Goal: Task Accomplishment & Management: Complete application form

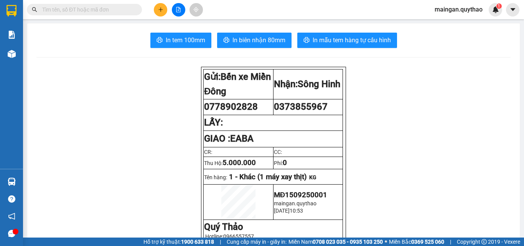
click at [164, 15] on button at bounding box center [160, 9] width 13 height 13
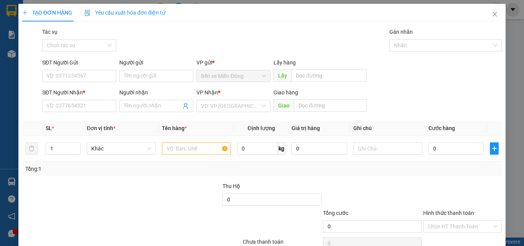
click at [156, 116] on div "Transit Pickup Surcharge Ids Transit Deliver Surcharge Ids Transit Deliver Surc…" at bounding box center [261, 148] width 479 height 241
drag, startPoint x: 172, startPoint y: 113, endPoint x: 187, endPoint y: 127, distance: 20.1
click at [172, 114] on div "Người nhận Tên người nhận" at bounding box center [156, 101] width 74 height 27
click at [163, 110] on span at bounding box center [156, 106] width 74 height 12
click at [492, 13] on icon "close" at bounding box center [495, 14] width 6 height 6
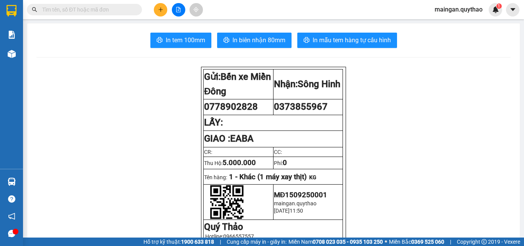
click at [108, 9] on input "text" at bounding box center [87, 9] width 91 height 8
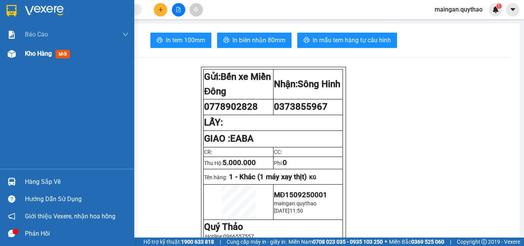
click at [28, 53] on span "Kho hàng" at bounding box center [38, 53] width 27 height 7
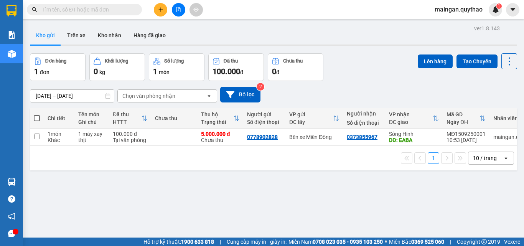
click at [96, 8] on input "text" at bounding box center [87, 9] width 91 height 8
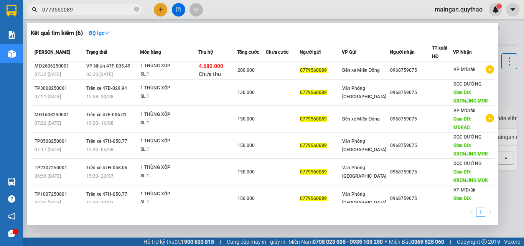
type input "0779560089"
click at [156, 8] on div at bounding box center [262, 123] width 524 height 246
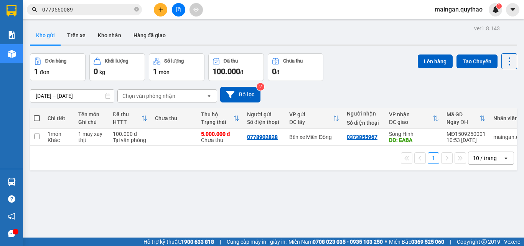
click at [160, 8] on icon "plus" at bounding box center [160, 9] width 5 height 5
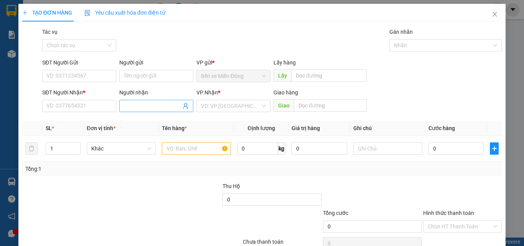
click at [132, 107] on input "Người nhận" at bounding box center [152, 106] width 57 height 8
type input "GIOI"
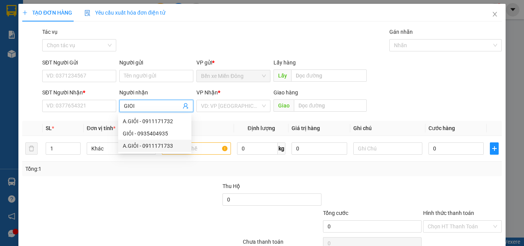
click at [155, 145] on div "A.GIỎI - 0911171733" at bounding box center [155, 146] width 64 height 8
type input "0911171733"
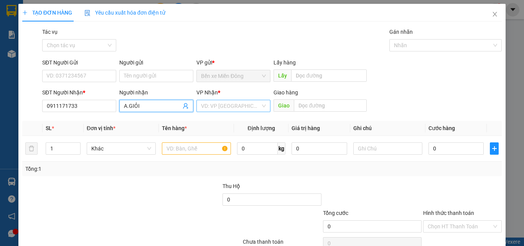
type input "A.GIỎI"
drag, startPoint x: 247, startPoint y: 108, endPoint x: 237, endPoint y: 215, distance: 107.8
click at [247, 110] on input "search" at bounding box center [230, 106] width 59 height 12
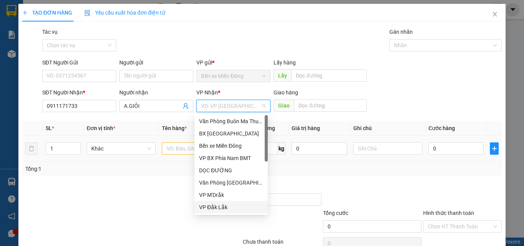
drag, startPoint x: 215, startPoint y: 207, endPoint x: 180, endPoint y: 153, distance: 64.4
click at [214, 205] on div "VP Đắk Lắk" at bounding box center [231, 207] width 64 height 8
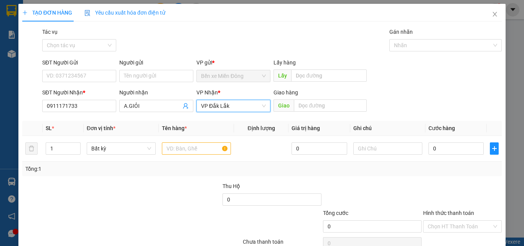
click at [234, 109] on span "VP Đắk Lắk" at bounding box center [233, 106] width 65 height 12
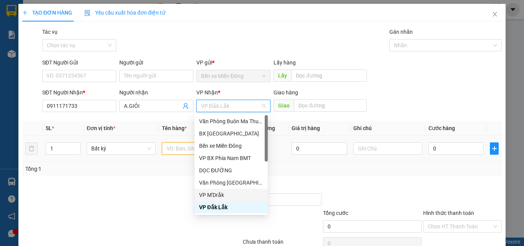
drag, startPoint x: 181, startPoint y: 148, endPoint x: 188, endPoint y: 145, distance: 7.7
click at [186, 146] on input "text" at bounding box center [196, 148] width 69 height 12
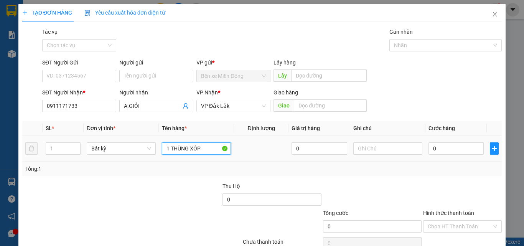
type input "1 THÙNG XỐP"
drag, startPoint x: 451, startPoint y: 157, endPoint x: 456, endPoint y: 144, distance: 14.6
click at [453, 151] on td "0" at bounding box center [455, 149] width 61 height 26
click at [456, 144] on input "0" at bounding box center [455, 148] width 55 height 12
type input "02"
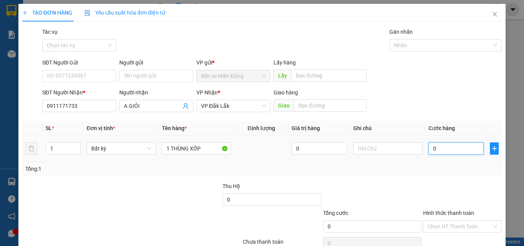
type input "2"
type input "020"
type input "20"
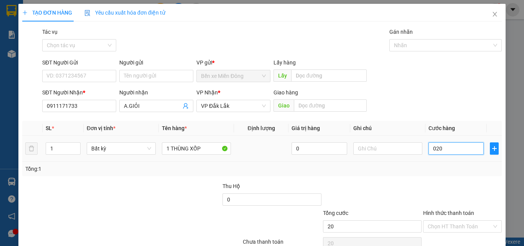
type input "0.200"
type input "200"
type input "200.000"
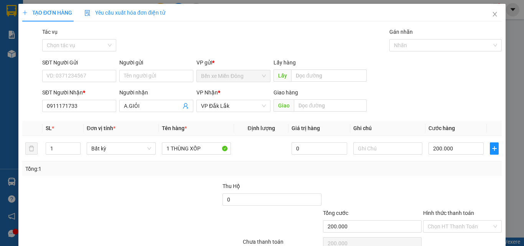
drag, startPoint x: 470, startPoint y: 176, endPoint x: 453, endPoint y: 212, distance: 39.0
click at [469, 179] on div "Transit Pickup Surcharge Ids Transit Deliver Surcharge Ids Transit Deliver Surc…" at bounding box center [261, 148] width 479 height 241
click at [448, 234] on div "Transit Pickup Surcharge Ids Transit Deliver Surcharge Ids Transit Deliver Surc…" at bounding box center [261, 148] width 479 height 241
click at [448, 226] on input "Hình thức thanh toán" at bounding box center [460, 227] width 64 height 12
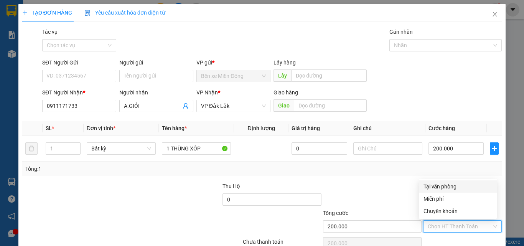
click at [447, 188] on div "Tại văn phòng" at bounding box center [457, 186] width 69 height 8
type input "0"
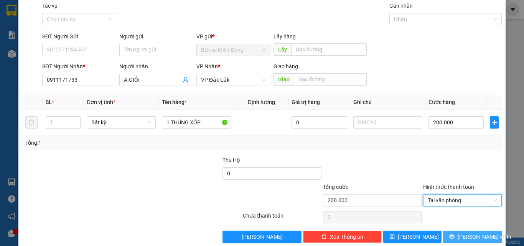
scroll to position [38, 0]
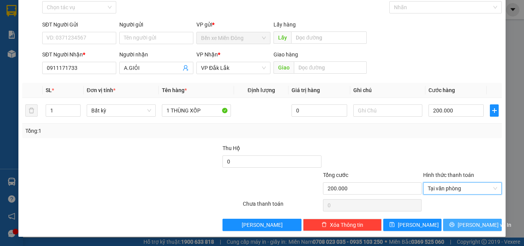
click at [461, 226] on span "[PERSON_NAME] và In" at bounding box center [485, 225] width 54 height 8
click at [460, 224] on button "[PERSON_NAME] và In" at bounding box center [472, 225] width 59 height 12
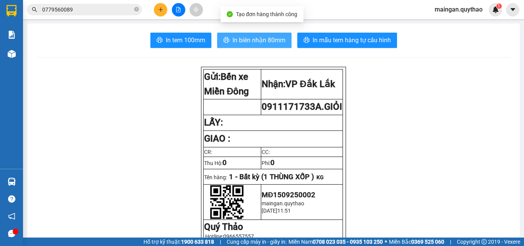
click at [234, 40] on span "In biên nhận 80mm" at bounding box center [258, 40] width 53 height 10
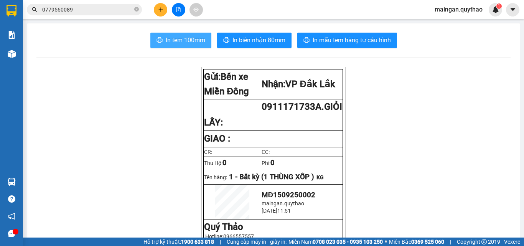
click at [189, 43] on span "In tem 100mm" at bounding box center [186, 40] width 40 height 10
click at [153, 10] on div at bounding box center [179, 9] width 58 height 13
click at [161, 12] on icon "plus" at bounding box center [160, 9] width 5 height 5
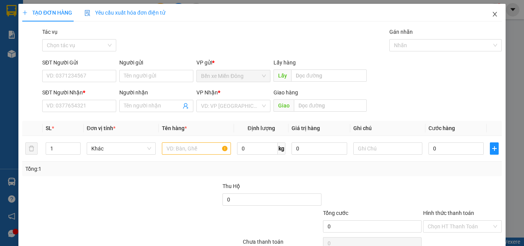
click at [493, 14] on icon "close" at bounding box center [495, 14] width 4 height 5
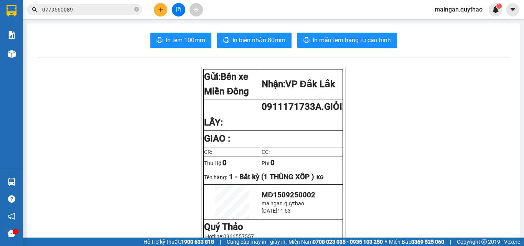
click at [103, 12] on input "0779560089" at bounding box center [87, 9] width 91 height 8
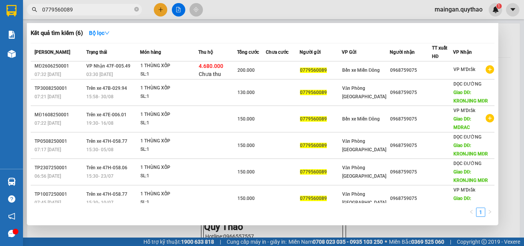
drag, startPoint x: 161, startPoint y: 12, endPoint x: 156, endPoint y: 23, distance: 12.3
click at [160, 12] on div at bounding box center [262, 123] width 524 height 246
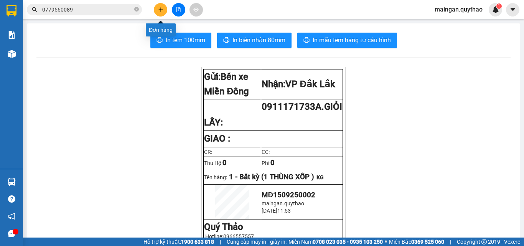
click at [157, 7] on button at bounding box center [160, 9] width 13 height 13
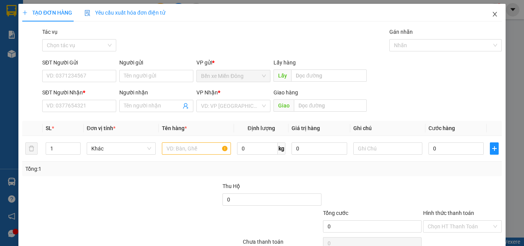
click at [485, 15] on span "Close" at bounding box center [494, 14] width 21 height 21
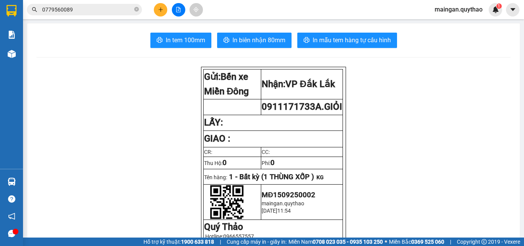
click at [116, 7] on input "0779560089" at bounding box center [87, 9] width 91 height 8
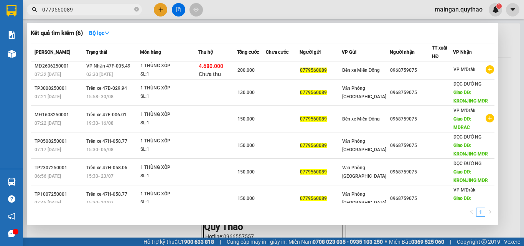
click at [116, 7] on input "0779560089" at bounding box center [87, 9] width 91 height 8
click at [157, 10] on div at bounding box center [262, 123] width 524 height 246
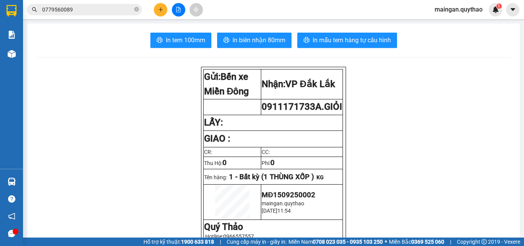
click at [157, 12] on button at bounding box center [160, 9] width 13 height 13
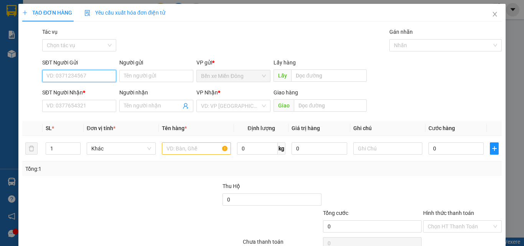
click at [101, 79] on input "SĐT Người Gửi" at bounding box center [79, 76] width 74 height 12
paste input "0779560089"
type input "0779560089"
drag, startPoint x: 115, startPoint y: 110, endPoint x: 111, endPoint y: 113, distance: 5.0
click at [113, 114] on div "SĐT Người Nhận * VD: 0377654321" at bounding box center [79, 101] width 74 height 27
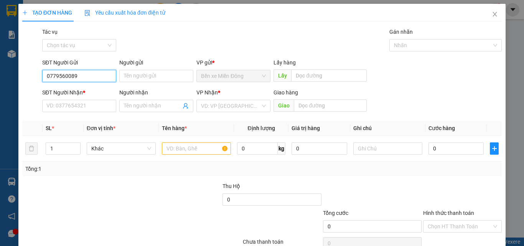
click at [104, 74] on input "0779560089" at bounding box center [79, 76] width 74 height 12
click at [73, 88] on div "0779560089" at bounding box center [78, 91] width 64 height 8
type input "0968759075"
type input "MDRAC"
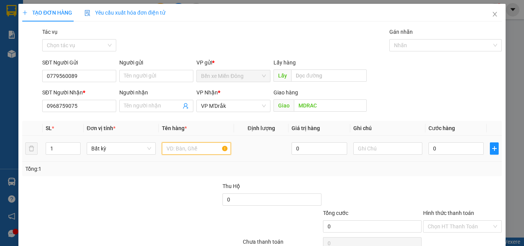
click at [177, 147] on input "text" at bounding box center [196, 148] width 69 height 12
type input "1"
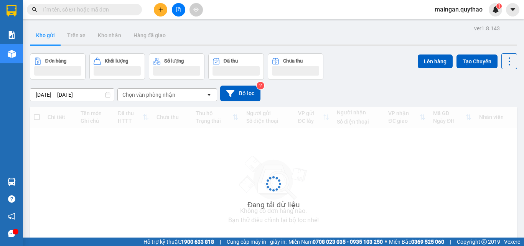
click at [118, 13] on input "text" at bounding box center [87, 9] width 91 height 8
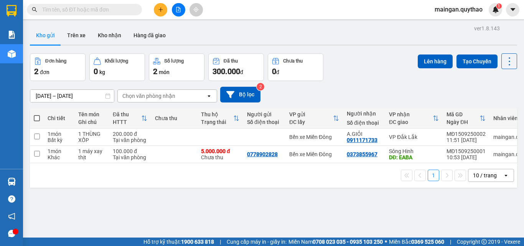
click at [155, 10] on button at bounding box center [160, 9] width 13 height 13
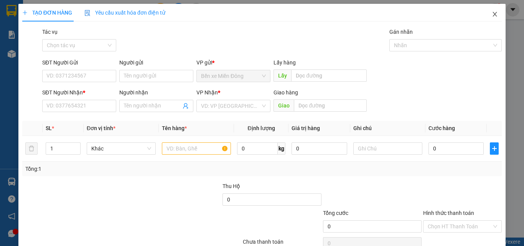
click at [493, 16] on span "Close" at bounding box center [494, 14] width 21 height 21
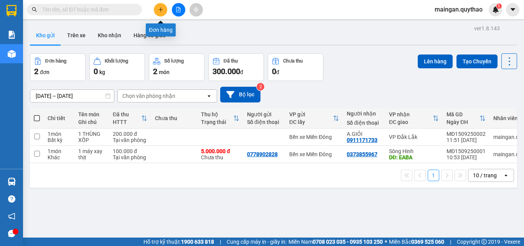
click at [160, 10] on icon "plus" at bounding box center [160, 9] width 5 height 5
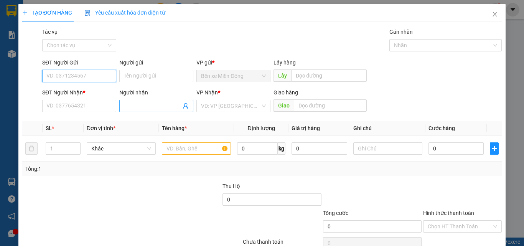
paste input "0779560089"
type input "0779560089"
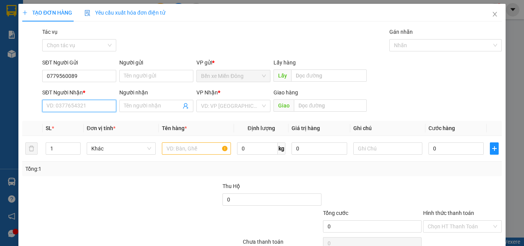
click at [110, 109] on input "SĐT Người Nhận *" at bounding box center [79, 106] width 74 height 12
click at [82, 120] on div "0968759075" at bounding box center [78, 121] width 64 height 8
type input "0968759075"
type input "MDRAC"
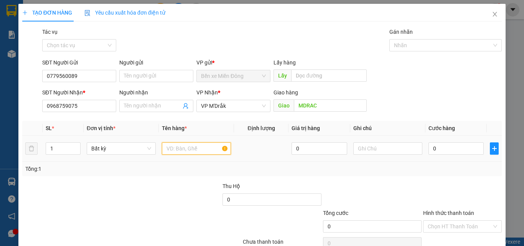
click at [186, 145] on input "text" at bounding box center [196, 148] width 69 height 12
type input "1 THÙNG XỐP"
click at [439, 149] on input "0" at bounding box center [455, 148] width 55 height 12
type input "05"
type input "5"
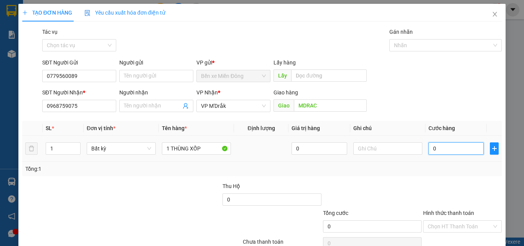
type input "5"
type input "050"
type input "50"
type input "05"
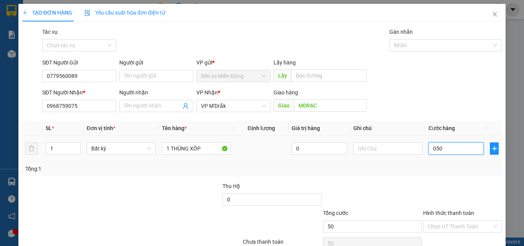
type input "5"
type input "0"
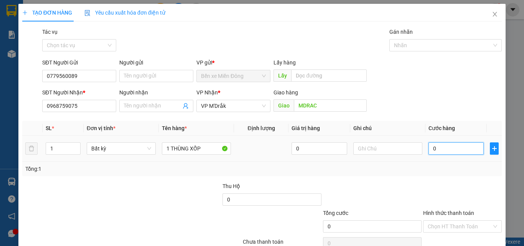
type input "01"
type input "1"
type input "015"
type input "15"
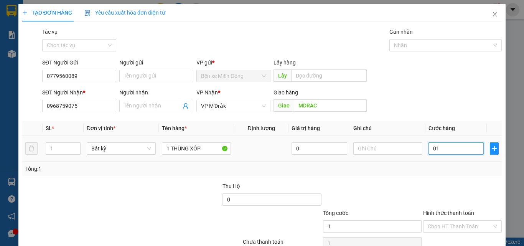
type input "15"
type input "0.150"
type input "150"
type input "150.000"
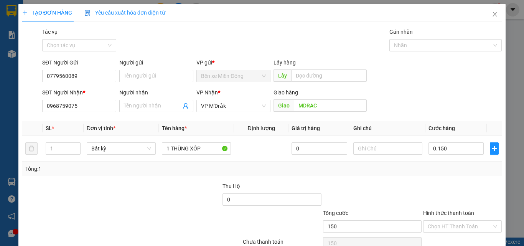
type input "150.000"
drag, startPoint x: 481, startPoint y: 214, endPoint x: 474, endPoint y: 226, distance: 14.1
click at [478, 218] on div "Hình thức thanh toán" at bounding box center [462, 215] width 79 height 12
drag, startPoint x: 473, startPoint y: 228, endPoint x: 458, endPoint y: 201, distance: 30.9
click at [472, 227] on input "Hình thức thanh toán" at bounding box center [460, 227] width 64 height 12
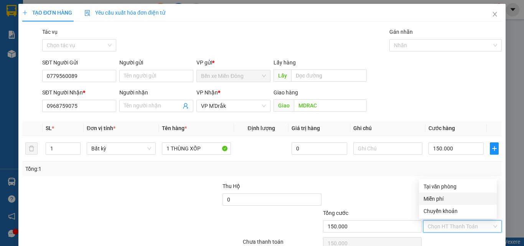
click at [457, 186] on div "Tại văn phòng" at bounding box center [457, 186] width 69 height 8
type input "0"
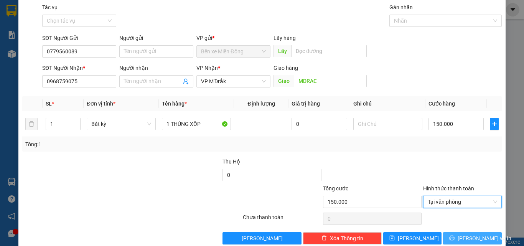
scroll to position [38, 0]
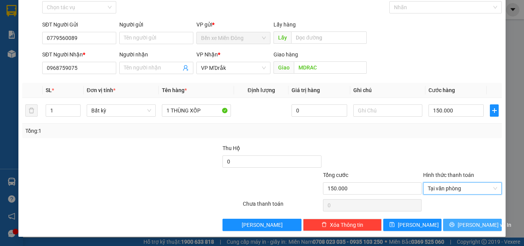
click at [475, 223] on span "[PERSON_NAME] và In" at bounding box center [485, 225] width 54 height 8
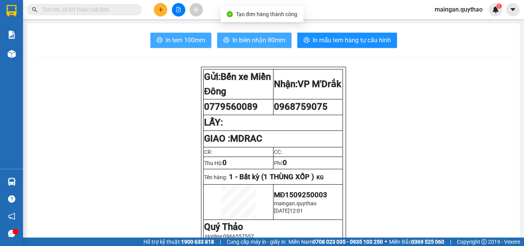
drag, startPoint x: 251, startPoint y: 35, endPoint x: 204, endPoint y: 37, distance: 47.2
click at [204, 37] on div "In tem 100mm In biên nhận 80mm In mẫu tem hàng tự cấu hình" at bounding box center [273, 40] width 474 height 15
click at [204, 37] on button "In tem 100mm" at bounding box center [180, 40] width 61 height 15
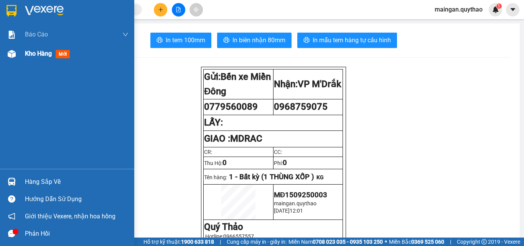
click at [12, 56] on img at bounding box center [12, 54] width 8 height 8
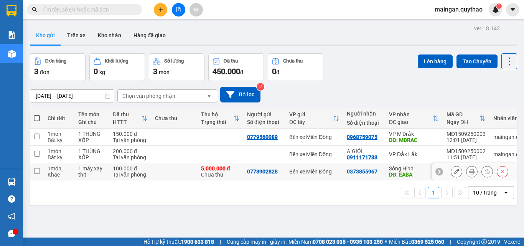
click at [469, 170] on icon at bounding box center [471, 171] width 5 height 5
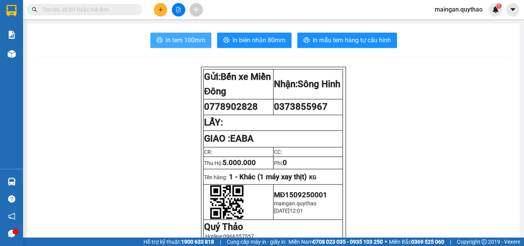
click at [199, 38] on span "In tem 100mm" at bounding box center [186, 40] width 40 height 10
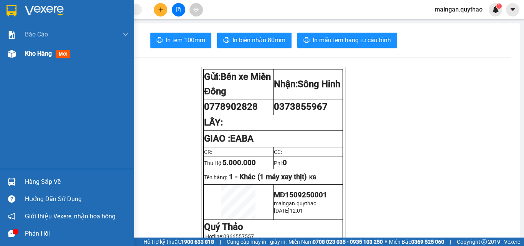
click at [43, 61] on div "Kho hàng mới" at bounding box center [77, 53] width 104 height 19
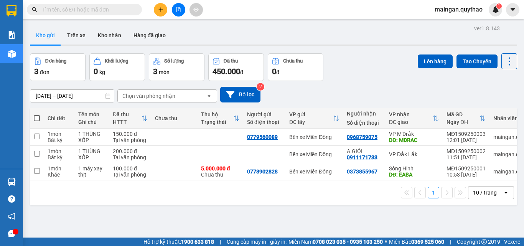
click at [157, 14] on button at bounding box center [160, 9] width 13 height 13
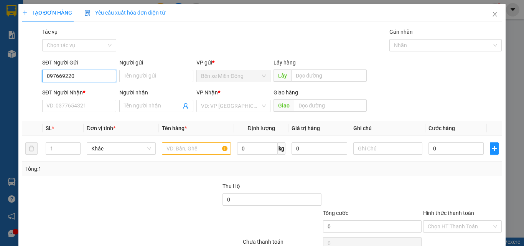
type input "0976692203"
drag, startPoint x: 78, startPoint y: 87, endPoint x: 83, endPoint y: 93, distance: 7.6
click at [78, 89] on div "0976692203" at bounding box center [78, 91] width 64 height 8
type input "0354607380"
type input "0976692203"
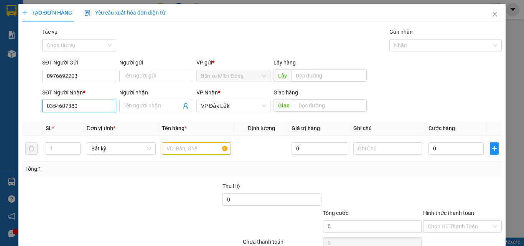
click at [0, 102] on div "TẠO ĐƠN HÀNG Yêu cầu xuất hóa đơn điện tử Transit Pickup Surcharge Ids Transit …" at bounding box center [262, 123] width 524 height 246
type input "0932508508"
drag, startPoint x: 196, startPoint y: 140, endPoint x: 196, endPoint y: 144, distance: 3.9
click at [196, 141] on td at bounding box center [196, 149] width 75 height 26
click at [197, 145] on input "text" at bounding box center [196, 148] width 69 height 12
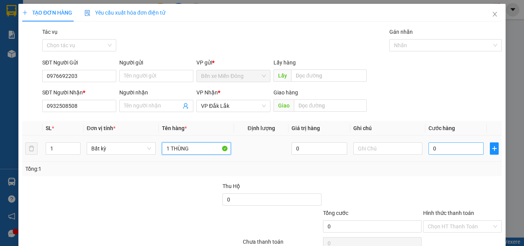
type input "1 THÙNG"
click at [441, 147] on input "0" at bounding box center [455, 148] width 55 height 12
type input "05"
type input "5"
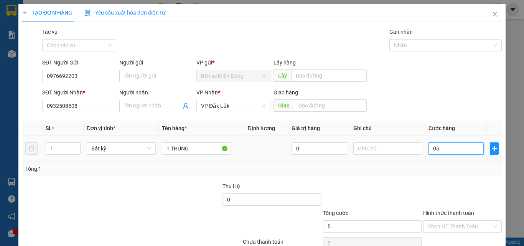
type input "050"
type input "50"
type input "50.000"
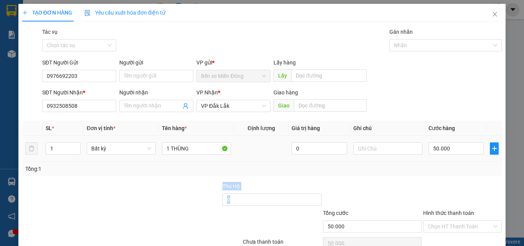
drag, startPoint x: 435, startPoint y: 179, endPoint x: 431, endPoint y: 209, distance: 29.8
click at [434, 185] on div "Transit Pickup Surcharge Ids Transit Deliver Surcharge Ids Transit Deliver Surc…" at bounding box center [261, 148] width 479 height 241
drag, startPoint x: 437, startPoint y: 228, endPoint x: 438, endPoint y: 205, distance: 22.7
click at [437, 227] on input "Hình thức thanh toán" at bounding box center [460, 227] width 64 height 12
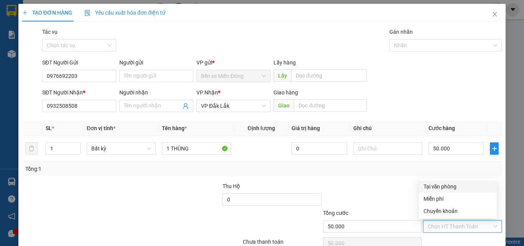
drag, startPoint x: 438, startPoint y: 188, endPoint x: 442, endPoint y: 193, distance: 5.8
click at [439, 188] on div "Tại văn phòng" at bounding box center [457, 186] width 69 height 8
type input "0"
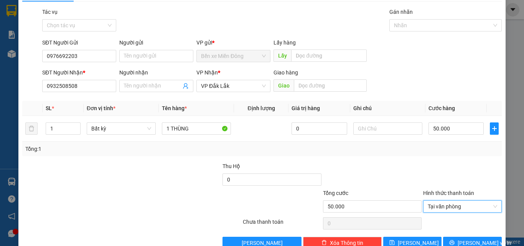
scroll to position [38, 0]
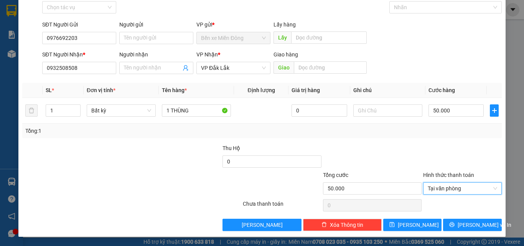
click at [459, 234] on div "TẠO ĐƠN HÀNG Yêu cầu xuất hóa đơn điện tử Transit Pickup Surcharge Ids Transit …" at bounding box center [261, 101] width 487 height 271
click at [461, 226] on span "[PERSON_NAME] và In" at bounding box center [485, 225] width 54 height 8
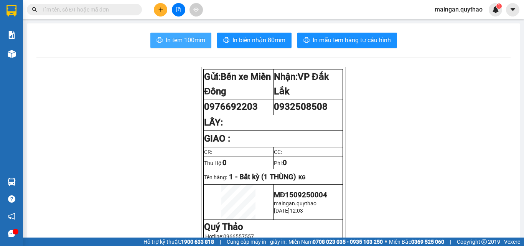
click at [182, 40] on span "In tem 100mm" at bounding box center [186, 40] width 40 height 10
click at [180, 41] on span "In tem 100mm" at bounding box center [186, 40] width 40 height 10
click at [160, 11] on icon "plus" at bounding box center [160, 9] width 5 height 5
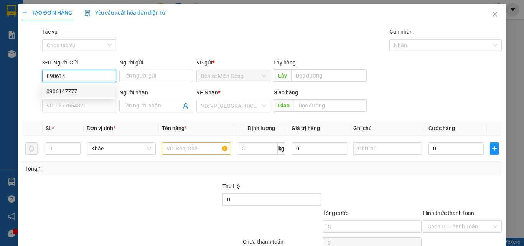
click at [64, 96] on div "0906147777" at bounding box center [78, 91] width 73 height 12
type input "0906147777"
type input "0987753778"
type input "0906147777"
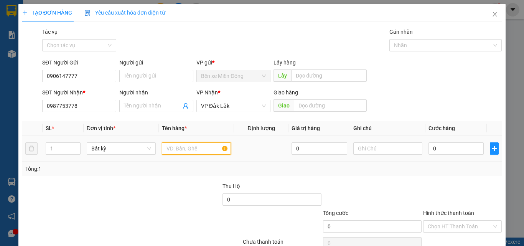
click at [192, 148] on input "text" at bounding box center [196, 148] width 69 height 12
type input "2 THÙNG"
click at [429, 144] on input "0" at bounding box center [455, 148] width 55 height 12
type input "10"
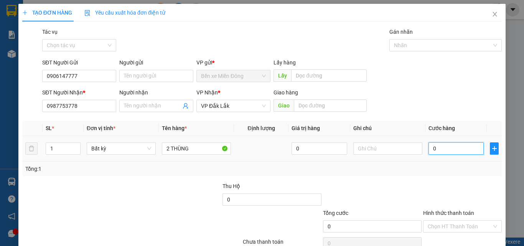
type input "10"
type input "150"
type input "1.500"
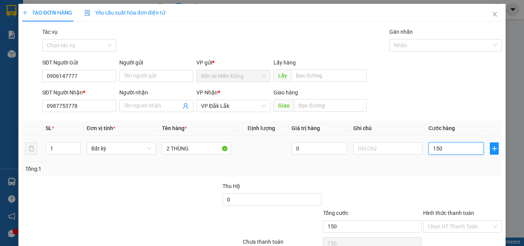
type input "1.500"
type input "150"
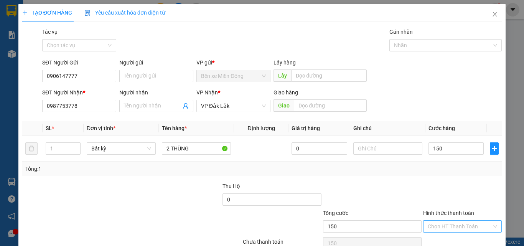
click at [430, 223] on input "Hình thức thanh toán" at bounding box center [460, 227] width 64 height 12
type input "150.000"
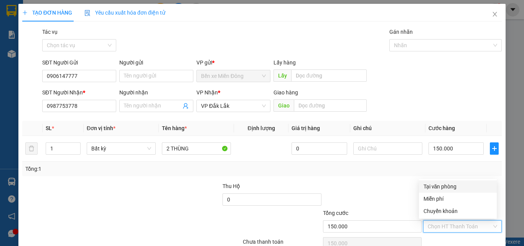
click at [427, 189] on div "Tại văn phòng" at bounding box center [457, 186] width 69 height 8
type input "0"
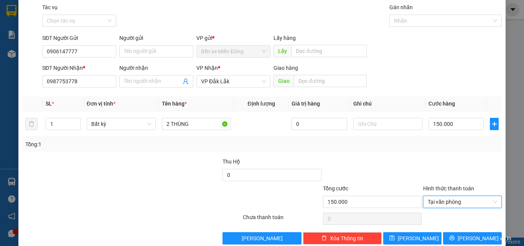
scroll to position [38, 0]
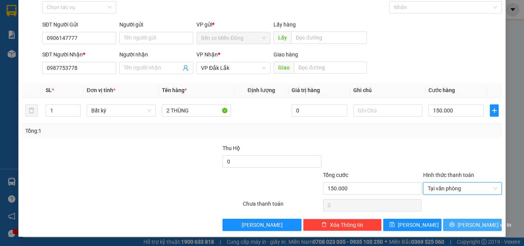
click at [485, 225] on button "[PERSON_NAME] và In" at bounding box center [472, 225] width 59 height 12
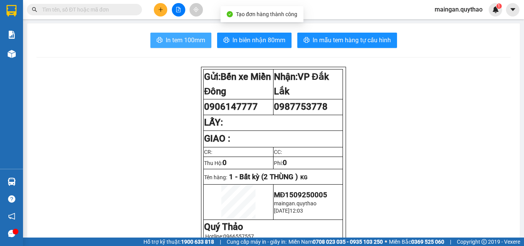
click at [191, 42] on span "In tem 100mm" at bounding box center [186, 40] width 40 height 10
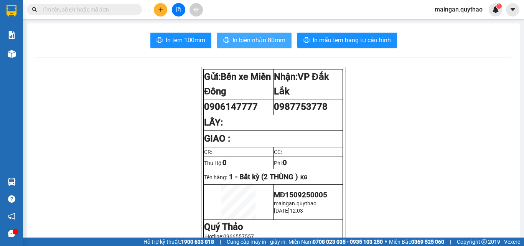
click at [283, 43] on button "In biên nhận 80mm" at bounding box center [254, 40] width 74 height 15
click at [160, 6] on button at bounding box center [160, 9] width 13 height 13
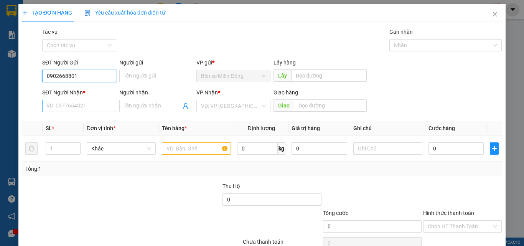
type input "0902668801"
click at [81, 110] on input "SĐT Người Nhận *" at bounding box center [79, 106] width 74 height 12
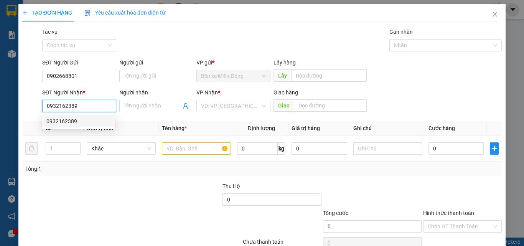
click at [70, 121] on div "0932162389" at bounding box center [78, 121] width 64 height 8
type input "0932162389"
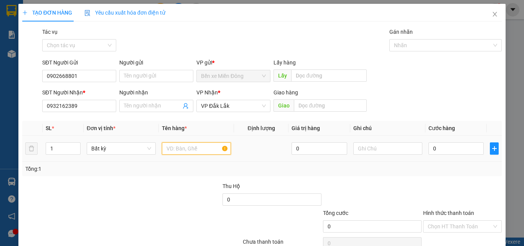
click at [209, 148] on input "text" at bounding box center [196, 148] width 69 height 12
type input "1"
type input "1 THÙNG"
click at [443, 149] on input "0" at bounding box center [455, 148] width 55 height 12
type input "06"
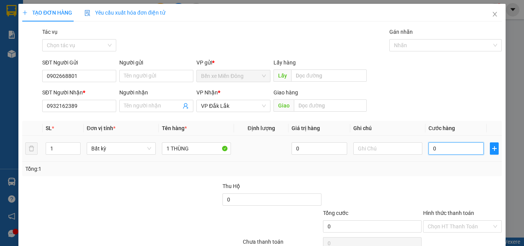
type input "6"
type input "060"
type input "60"
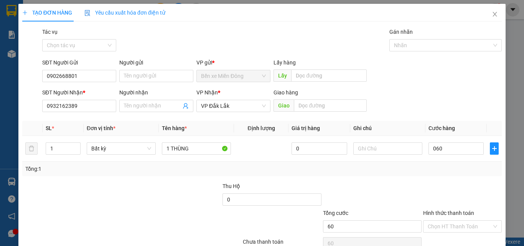
drag, startPoint x: 435, startPoint y: 177, endPoint x: 435, endPoint y: 182, distance: 5.0
click at [435, 182] on div "Transit Pickup Surcharge Ids Transit Deliver Surcharge Ids Transit Deliver Surc…" at bounding box center [261, 148] width 479 height 241
type input "60.000"
click at [444, 225] on input "Hình thức thanh toán" at bounding box center [460, 227] width 64 height 12
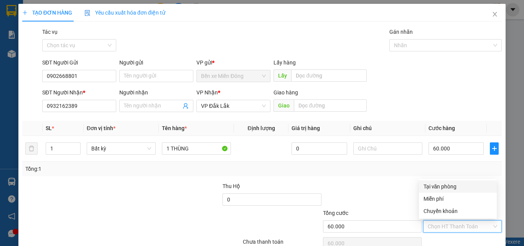
click at [440, 187] on div "Tại văn phòng" at bounding box center [457, 186] width 69 height 8
type input "0"
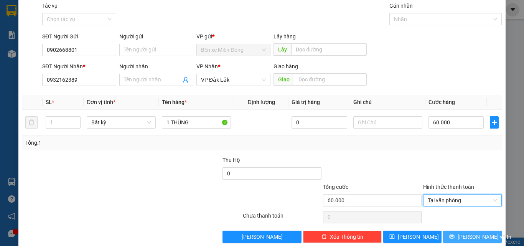
scroll to position [38, 0]
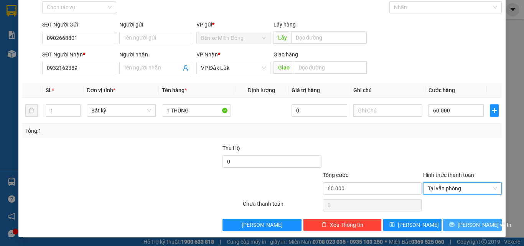
click at [472, 221] on button "[PERSON_NAME] và In" at bounding box center [472, 225] width 59 height 12
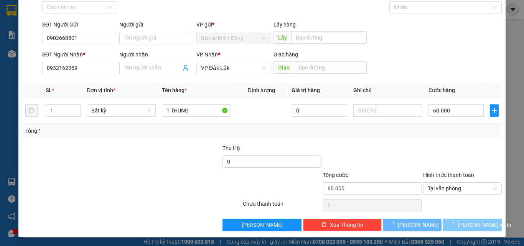
click at [472, 222] on span "[PERSON_NAME] và In" at bounding box center [485, 225] width 54 height 8
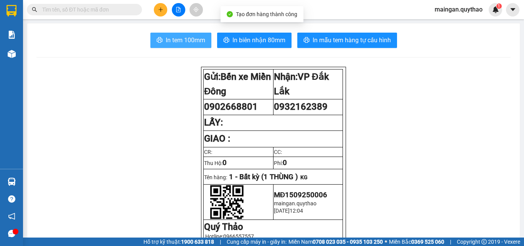
click at [178, 47] on button "In tem 100mm" at bounding box center [180, 40] width 61 height 15
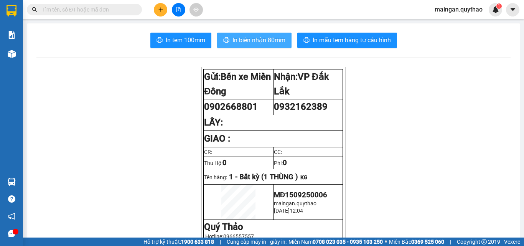
click at [232, 40] on span "In biên nhận 80mm" at bounding box center [258, 40] width 53 height 10
